Goal: Navigation & Orientation: Find specific page/section

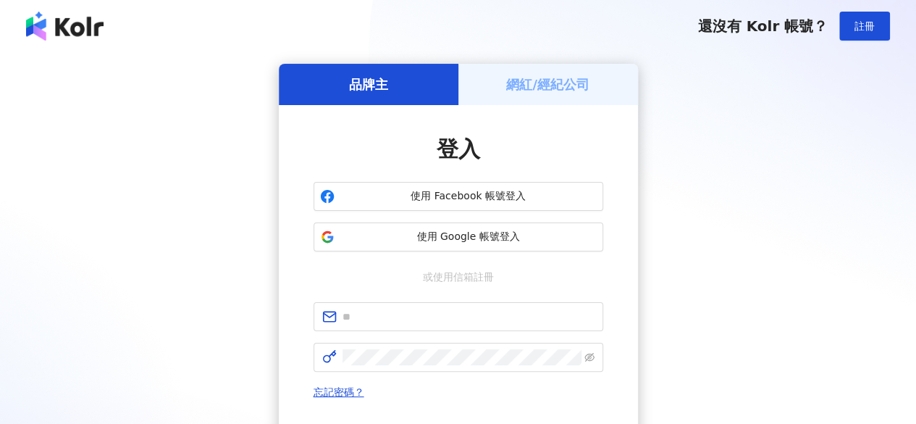
click at [544, 88] on h5 "網紅/經紀公司" at bounding box center [547, 84] width 83 height 18
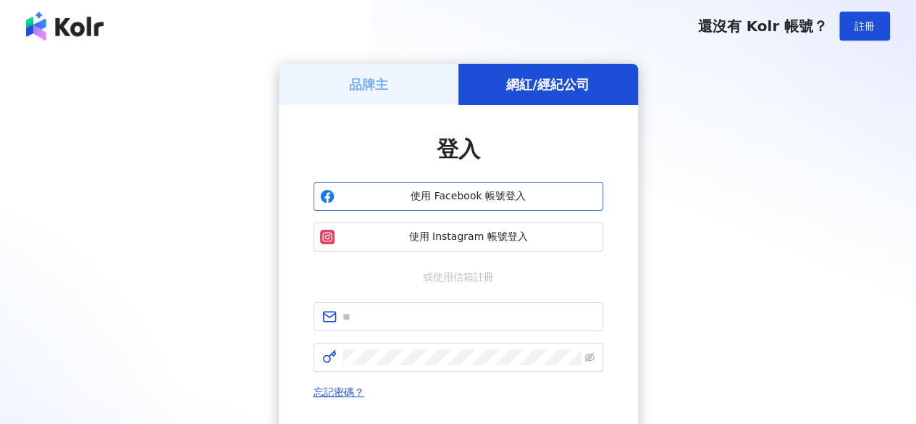
click at [464, 195] on span "使用 Facebook 帳號登入" at bounding box center [468, 196] width 256 height 14
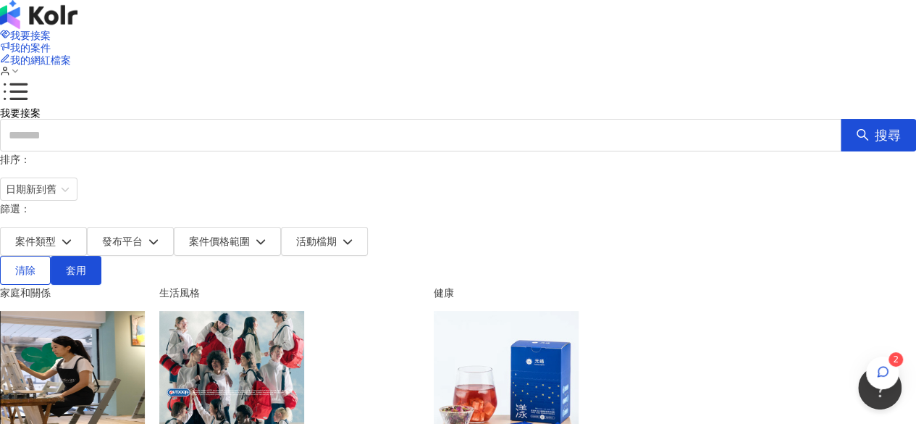
click at [145, 311] on img at bounding box center [72, 383] width 145 height 145
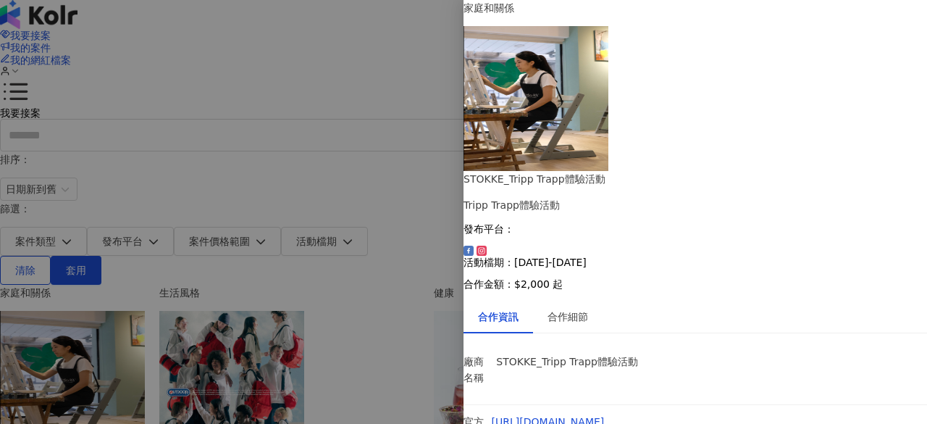
click at [387, 20] on div at bounding box center [463, 212] width 927 height 424
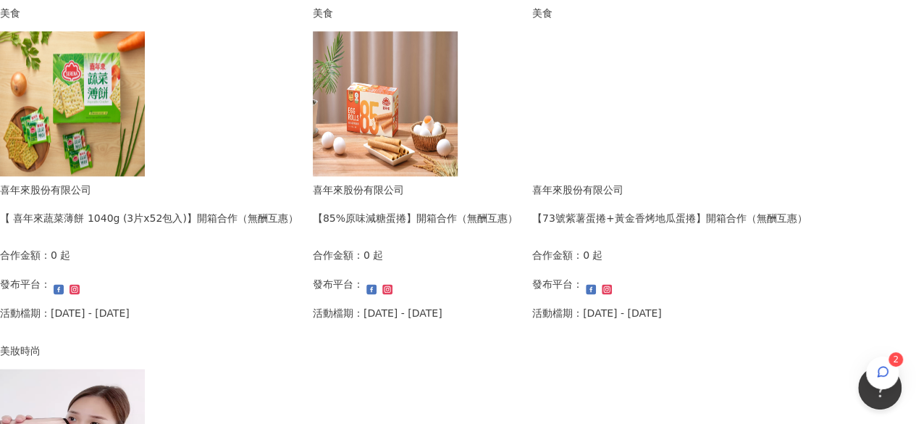
scroll to position [1131, 0]
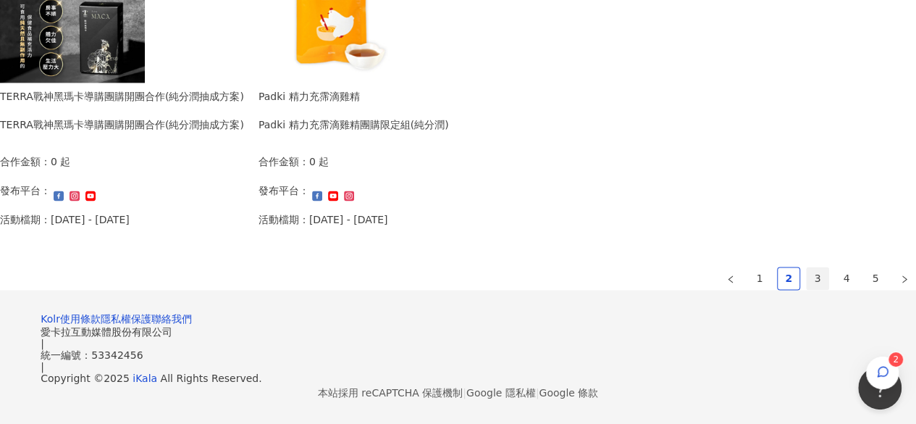
click at [807, 267] on link "3" at bounding box center [818, 278] width 22 height 22
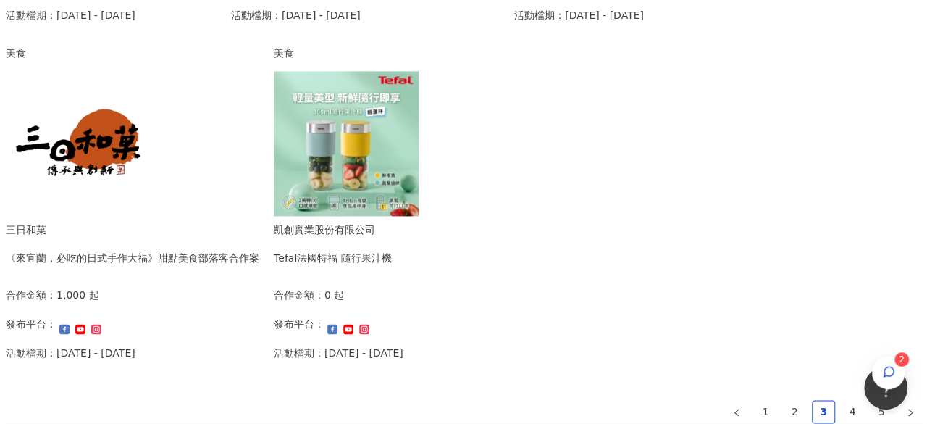
scroll to position [914, 0]
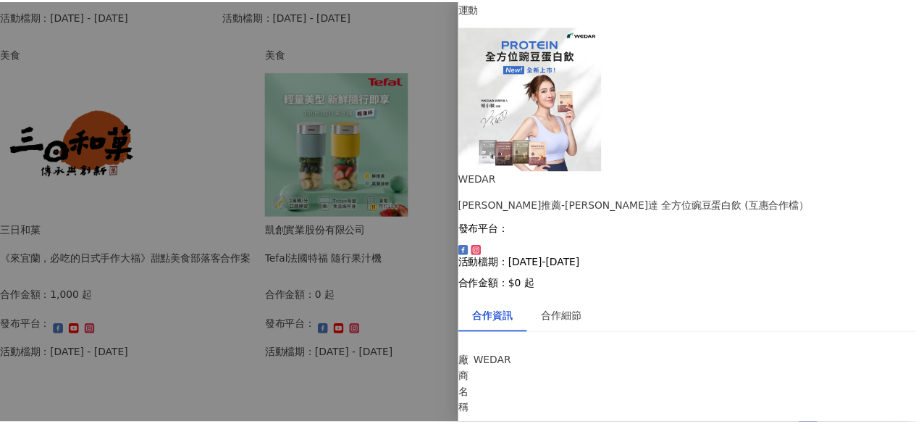
scroll to position [0, 0]
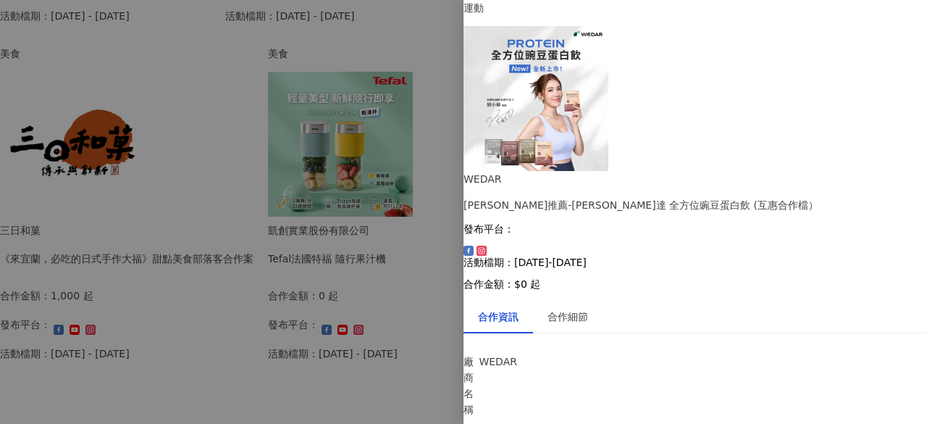
click at [411, 179] on div at bounding box center [463, 212] width 927 height 424
